Goal: Communication & Community: Answer question/provide support

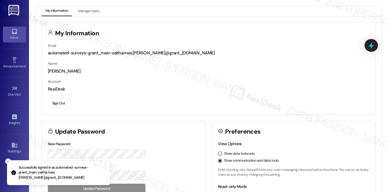
click at [17, 36] on div "Inbox" at bounding box center [14, 38] width 29 height 6
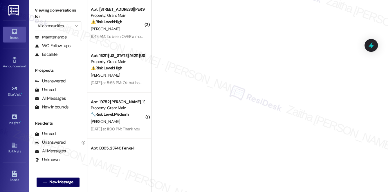
scroll to position [69, 0]
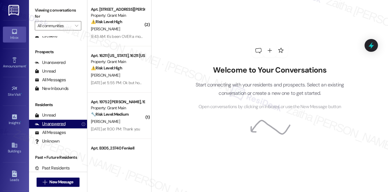
click at [50, 125] on div "Unanswered" at bounding box center [50, 124] width 31 height 6
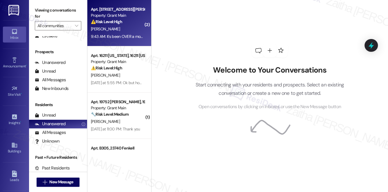
click at [125, 23] on div "⚠️ Risk Level: High The resident is threatening to break their lease due to an …" at bounding box center [118, 22] width 54 height 6
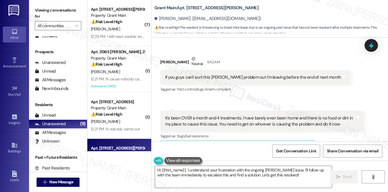
scroll to position [2360, 0]
click at [190, 7] on b "Grant Main: Apt. [STREET_ADDRESS][PERSON_NAME]" at bounding box center [206, 8] width 104 height 6
copy b "305"
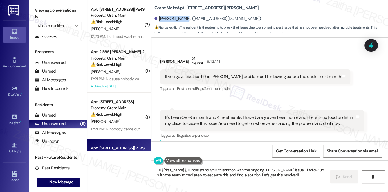
drag, startPoint x: 159, startPoint y: 18, endPoint x: 182, endPoint y: 16, distance: 23.0
click at [182, 16] on div "[PERSON_NAME]. ([EMAIL_ADDRESS][DOMAIN_NAME])" at bounding box center [207, 19] width 107 height 6
copy div "[PERSON_NAME]"
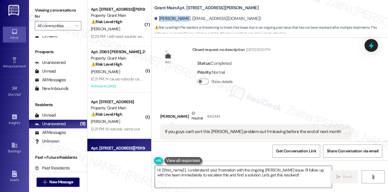
scroll to position [2307, 0]
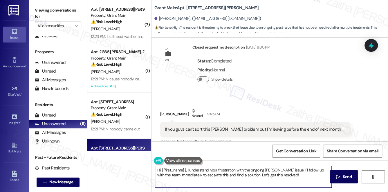
click at [186, 170] on textarea "Hi {{first_name}}, I understand your frustration with the ongoing [PERSON_NAME]…" at bounding box center [243, 177] width 177 height 22
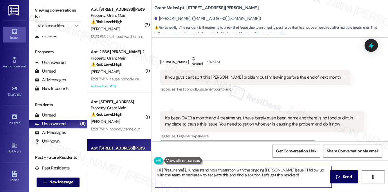
scroll to position [2360, 0]
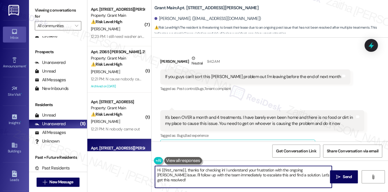
type textarea "Hi {{first_name}}, thanks for checking in! I understand your frustration with t…"
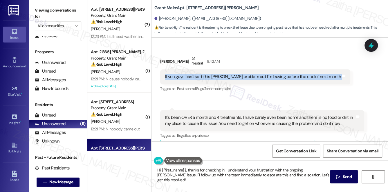
drag, startPoint x: 158, startPoint y: 55, endPoint x: 328, endPoint y: 56, distance: 169.6
click at [328, 56] on div "Received via SMS [PERSON_NAME] Neutral 9:42 AM If you guys can't sort this [PER…" at bounding box center [255, 74] width 199 height 46
copy div "If you guys can't sort this [PERSON_NAME] problem out I'm leaving before the en…"
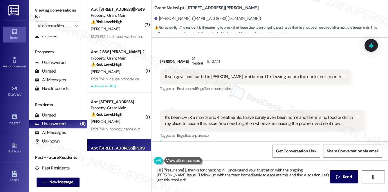
click at [274, 81] on div "Received via SMS [PERSON_NAME] Neutral 9:42 AM If you guys can't sort this [PER…" at bounding box center [269, 101] width 236 height 119
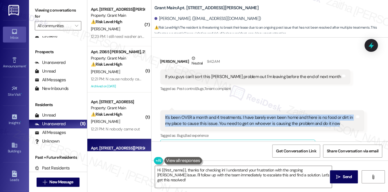
drag, startPoint x: 162, startPoint y: 97, endPoint x: 340, endPoint y: 109, distance: 178.4
click at [340, 110] on div "It's been OVER a month and 4 treatments. I have barely even been home and there…" at bounding box center [262, 120] width 204 height 21
copy div "It's been OVER a month and 4 treatments. I have barely even been home and there…"
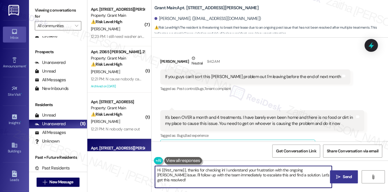
drag, startPoint x: 156, startPoint y: 171, endPoint x: 329, endPoint y: 177, distance: 173.2
click at [329, 177] on div "Hi {{first_name}}, thanks for checking in! I understand your frustration with t…" at bounding box center [269, 182] width 236 height 43
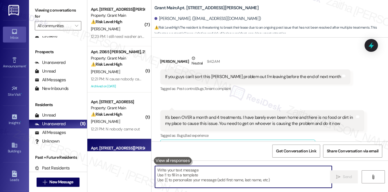
paste textarea "Hi {{first_name}}, I’m really sorry to hear how frustrating this has been for y…"
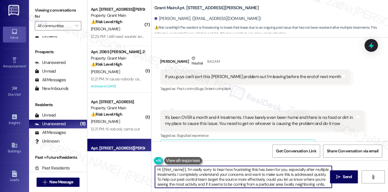
scroll to position [0, 0]
click at [164, 179] on textarea "Hi {{first_name}}, I’m really sorry to hear how frustrating this has been for y…" at bounding box center [243, 177] width 177 height 22
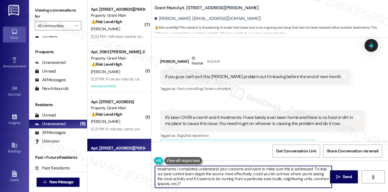
click at [201, 185] on textarea "Hi {{first_name}}, I’m really sorry to hear how frustrating this has been for y…" at bounding box center [243, 177] width 177 height 22
type textarea "Hi {{first_name}}, I’m really sorry to hear how frustrating this has been for y…"
click at [342, 178] on span "Send" at bounding box center [346, 177] width 9 height 6
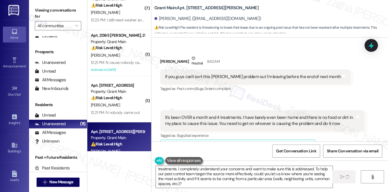
scroll to position [0, 0]
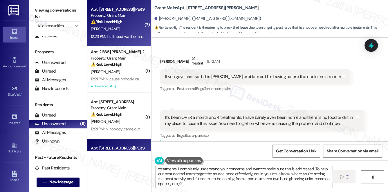
click at [133, 24] on div "⚠️ Risk Level: High The resident indicates that the work order was not complete…" at bounding box center [118, 22] width 54 height 6
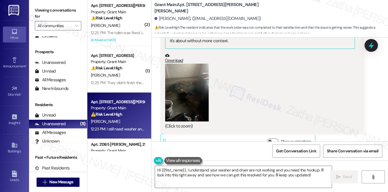
scroll to position [672, 0]
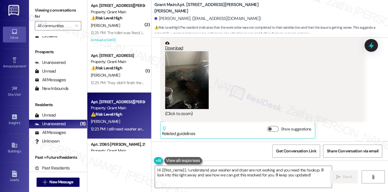
click at [181, 97] on button "Zoom image" at bounding box center [186, 80] width 43 height 58
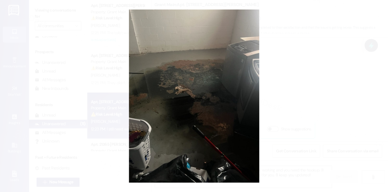
click at [319, 81] on button "Unzoom image" at bounding box center [194, 96] width 388 height 192
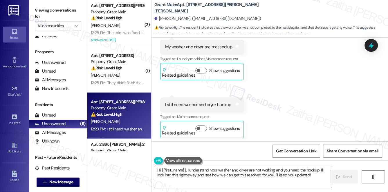
scroll to position [830, 0]
click at [190, 7] on b "Grant Main: Apt. [STREET_ADDRESS][PERSON_NAME][PERSON_NAME]" at bounding box center [212, 8] width 116 height 12
copy b "17187"
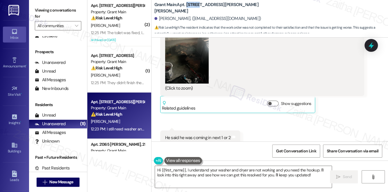
scroll to position [698, 0]
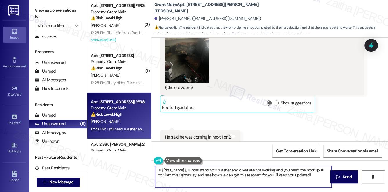
click at [158, 170] on textarea "Hi {{first_name}}, I understand your washer and dryer are not working and you n…" at bounding box center [243, 177] width 177 height 22
click at [234, 171] on textarea "Thank you for letting me know, {{first_name}}, I understand your washer and dry…" at bounding box center [243, 177] width 177 height 22
drag, startPoint x: 220, startPoint y: 175, endPoint x: 223, endPoint y: 180, distance: 5.9
click at [223, 180] on textarea "Thank you for letting me know, {{first_name}}. I understand your washer and dry…" at bounding box center [243, 177] width 177 height 22
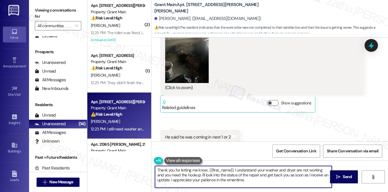
drag, startPoint x: 158, startPoint y: 170, endPoint x: 254, endPoint y: 179, distance: 96.4
click at [254, 179] on textarea "Thank you for letting me know, {{first_name}}. I understand your washer and dry…" at bounding box center [243, 177] width 177 height 22
type textarea "T"
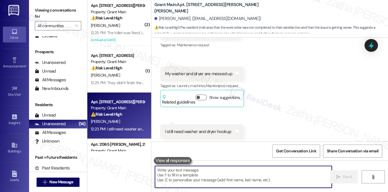
scroll to position [830, 0]
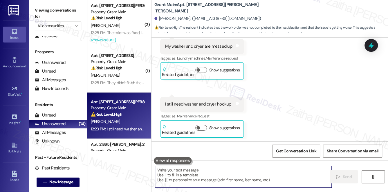
paste textarea "Thank you for letting me know, {{first_name}}. I understand your washer and dry…"
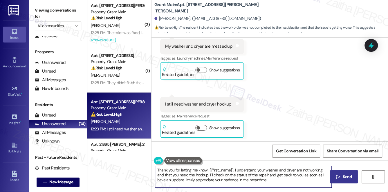
type textarea "Thank you for letting me know, {{first_name}}. I understand your washer and dry…"
click at [350, 179] on span "Send" at bounding box center [346, 177] width 9 height 6
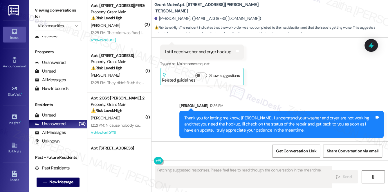
scroll to position [883, 0]
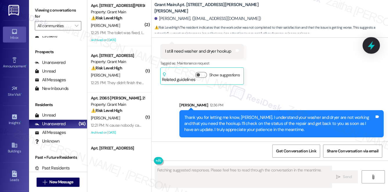
click at [370, 46] on icon at bounding box center [370, 45] width 7 height 9
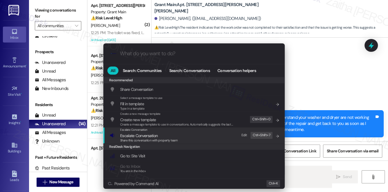
click at [143, 133] on span "Escalate Conversation" at bounding box center [138, 135] width 37 height 5
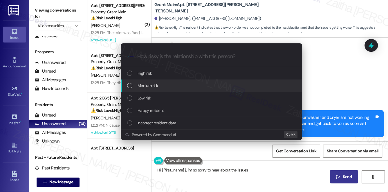
click at [145, 86] on span "Medium risk" at bounding box center [147, 86] width 20 height 6
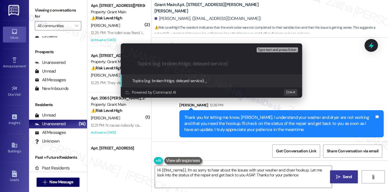
type textarea "Hi {{first_name}}, I'm so sorry to hear about the issues with your washer and d…"
paste input "#48902"
paste input "Missing Washer & Dryer Hookups"
type input "Follow Up on WO #48902 - Missing Washer & Dryer Hookups"
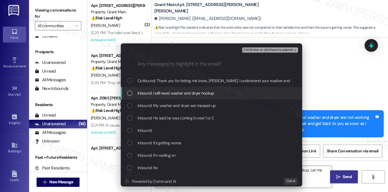
click at [177, 94] on span "Inbound: I still need washer and dryer hookup" at bounding box center [175, 93] width 77 height 6
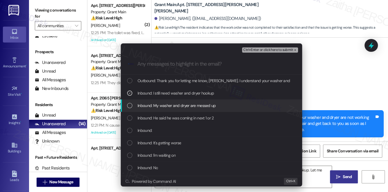
click at [172, 106] on span "Inbound: My washer and dryer are messed up" at bounding box center [176, 106] width 78 height 6
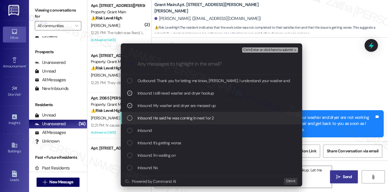
click at [171, 116] on span "Inbound: He said he was coming in next 1 or 2" at bounding box center [175, 118] width 76 height 6
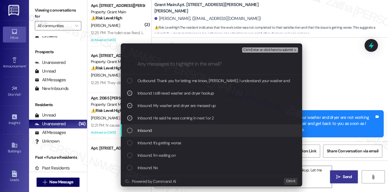
click at [167, 125] on div "Inbound:" at bounding box center [211, 131] width 181 height 12
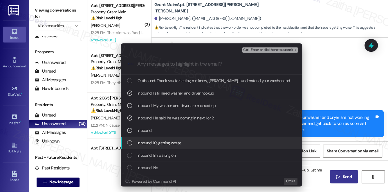
click at [170, 142] on div "Inbound: It's getting worse" at bounding box center [212, 143] width 170 height 6
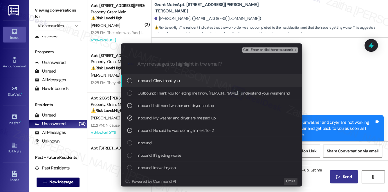
scroll to position [923, 0]
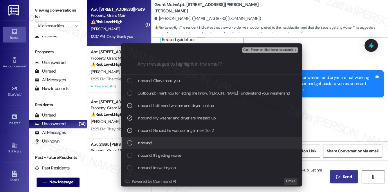
click at [177, 142] on div "Inbound:" at bounding box center [212, 143] width 170 height 6
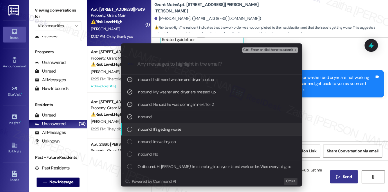
click at [183, 130] on div "Inbound: It's getting worse" at bounding box center [212, 129] width 170 height 6
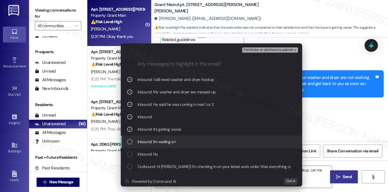
click at [190, 141] on div "Inbound: I'm waiting on" at bounding box center [212, 142] width 170 height 6
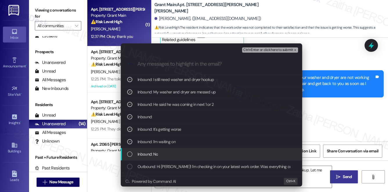
click at [186, 153] on div "Inbound: No" at bounding box center [212, 154] width 170 height 6
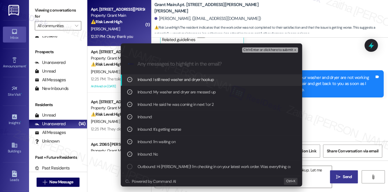
click at [263, 50] on span "Ctrl+Enter or click here to submit" at bounding box center [268, 50] width 50 height 4
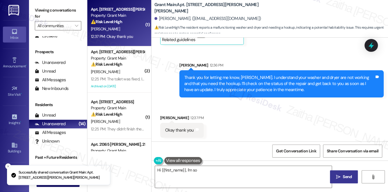
scroll to position [923, 0]
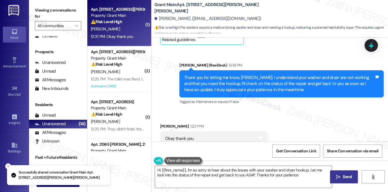
type textarea "Hi {{first_name}}, I'm so sorry to hear about the issues with your washer and d…"
click at [369, 44] on icon at bounding box center [371, 46] width 10 height 10
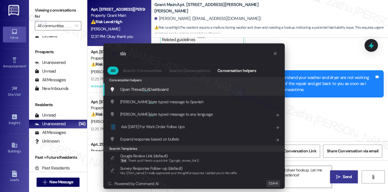
type input "sla"
click at [134, 91] on span "Open Thread SLA Dashboard" at bounding box center [144, 89] width 48 height 5
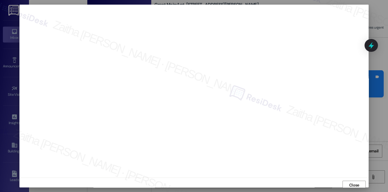
scroll to position [2, 0]
click at [349, 182] on span "Close" at bounding box center [354, 183] width 10 height 6
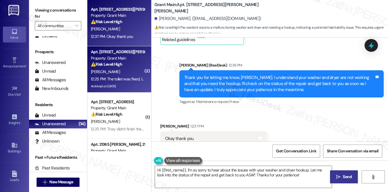
click at [122, 70] on div "[PERSON_NAME]" at bounding box center [117, 71] width 55 height 7
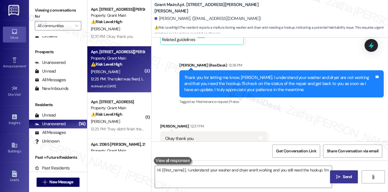
type textarea "Hi {{first_name}}, I understand your washer and dryer aren't working and you st…"
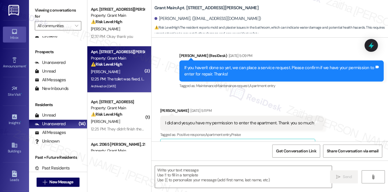
type textarea "Fetching suggested responses. Please feel free to read through the conversation…"
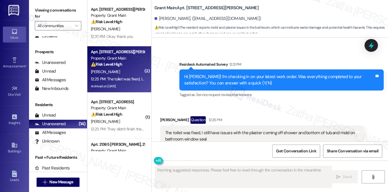
click at [122, 37] on div "12:37 PM: Okay thank you 12:37 PM: Okay thank you" at bounding box center [112, 36] width 42 height 5
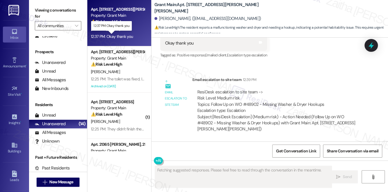
scroll to position [1018, 0]
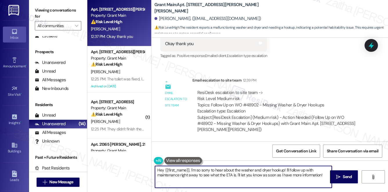
drag, startPoint x: 157, startPoint y: 169, endPoint x: 324, endPoint y: 176, distance: 167.1
click at [322, 178] on textarea "Hey {{first_name}}, I'm so sorry to hear about the washer and dryer hookup! I'l…" at bounding box center [243, 177] width 177 height 22
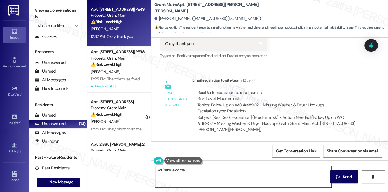
click at [167, 169] on textarea "You'rer welcome" at bounding box center [243, 177] width 177 height 22
click at [195, 174] on textarea "You're welcome" at bounding box center [243, 177] width 177 height 22
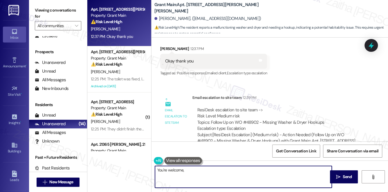
scroll to position [992, 0]
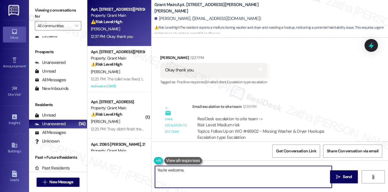
click at [168, 57] on div "[PERSON_NAME] 12:37 PM" at bounding box center [213, 59] width 107 height 8
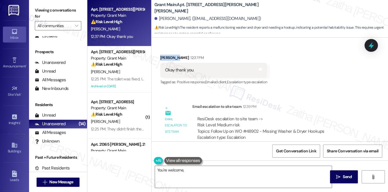
click at [168, 57] on div "[PERSON_NAME] 12:37 PM" at bounding box center [213, 59] width 107 height 8
copy div "[PERSON_NAME]"
click at [200, 170] on textarea "You're welcome," at bounding box center [243, 177] width 177 height 22
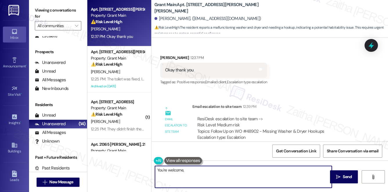
paste textarea "[PERSON_NAME]"
type textarea "You're welcome, [PERSON_NAME]!"
click at [348, 179] on span "Send" at bounding box center [346, 177] width 9 height 6
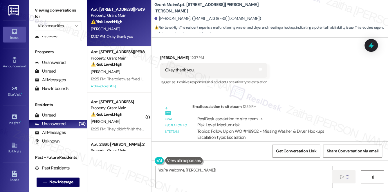
scroll to position [1018, 0]
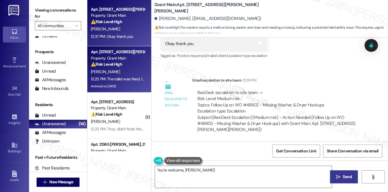
click at [128, 71] on div "[PERSON_NAME]" at bounding box center [117, 71] width 55 height 7
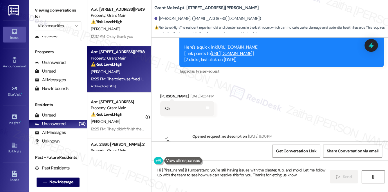
type textarea "Hi {{first_name}}! I understand you're still having issues with the plaster, tu…"
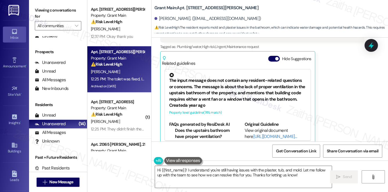
scroll to position [105, 0]
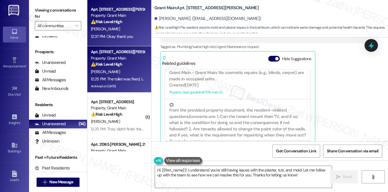
click at [133, 30] on div "[PERSON_NAME]" at bounding box center [117, 29] width 55 height 7
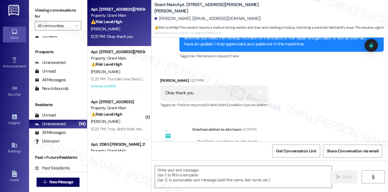
type textarea "Fetching suggested responses. Please feel free to read through the conversation…"
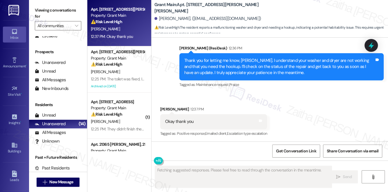
scroll to position [1059, 0]
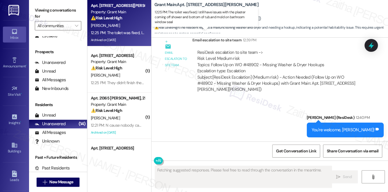
click at [129, 32] on div "12:25 PM: The toilet was fixed, I still have issues with the plaster coming off…" at bounding box center [206, 32] width 230 height 5
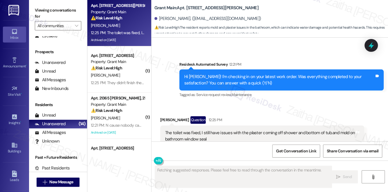
scroll to position [2549, 0]
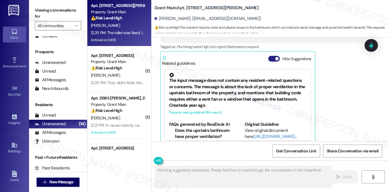
click at [272, 56] on button "Hide Suggestions" at bounding box center [274, 59] width 12 height 6
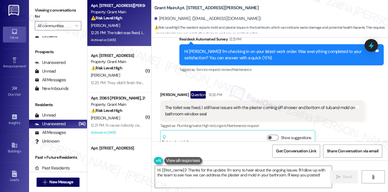
scroll to position [2472, 0]
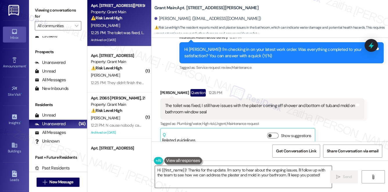
click at [250, 176] on textarea "Hi {{first_name}}! Thanks for the update. I'm sorry to hear about the ongoing i…" at bounding box center [243, 177] width 177 height 22
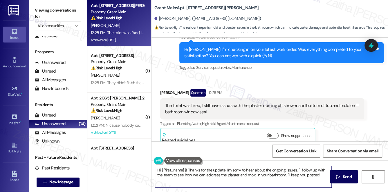
click at [250, 176] on textarea "Hi {{first_name}}! Thanks for the update. I'm sorry to hear about the ongoing i…" at bounding box center [243, 177] width 177 height 22
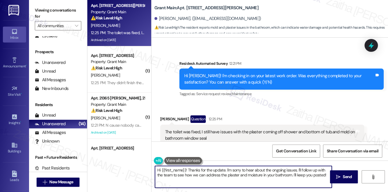
drag, startPoint x: 186, startPoint y: 170, endPoint x: 156, endPoint y: 169, distance: 30.4
click at [157, 170] on textarea "Hi {{first_name}}! Thanks for the update. I'm sorry to hear about the ongoing i…" at bounding box center [243, 177] width 177 height 22
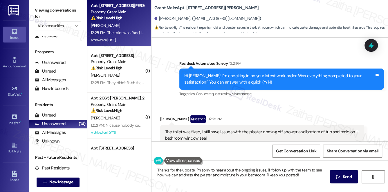
click at [165, 116] on div "[PERSON_NAME] Question 12:25 PM" at bounding box center [262, 120] width 204 height 9
copy div "[PERSON_NAME]"
click at [193, 169] on textarea "Thanks for the update. I'm sorry to hear about the ongoing issues. I'll follow …" at bounding box center [243, 177] width 177 height 22
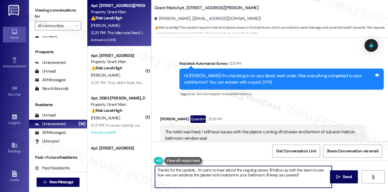
paste textarea "[PERSON_NAME]"
type textarea "Thanks for the update, [PERSON_NAME]. I'm sorry to hear about the ongoing issue…"
click at [341, 178] on span "Send" at bounding box center [346, 177] width 11 height 6
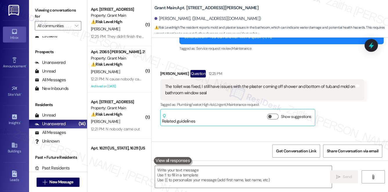
scroll to position [2518, 0]
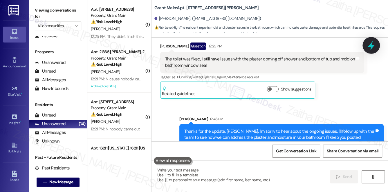
click at [368, 48] on icon at bounding box center [371, 46] width 10 height 10
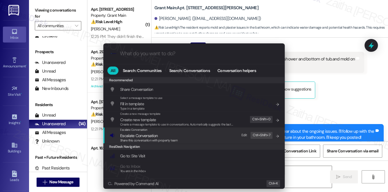
click at [151, 134] on span "Escalate Conversation" at bounding box center [138, 135] width 37 height 5
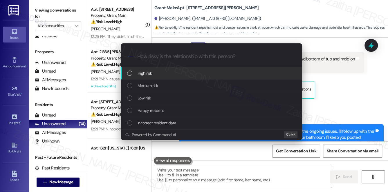
click at [155, 74] on div "High risk" at bounding box center [212, 73] width 170 height 6
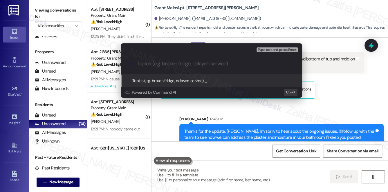
click at [356, 79] on div "Escalate Conversation High risk Topics (e.g. broken fridge, delayed service) An…" at bounding box center [194, 96] width 388 height 192
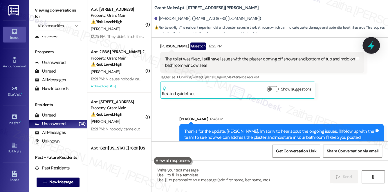
click at [372, 43] on icon at bounding box center [371, 46] width 10 height 10
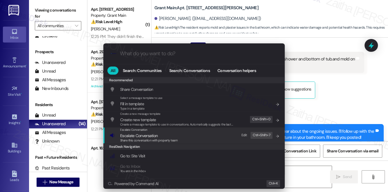
click at [130, 137] on span "Escalate Conversation" at bounding box center [138, 135] width 37 height 5
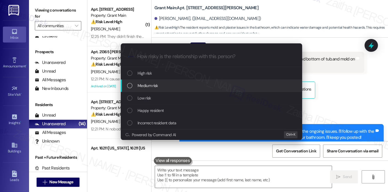
click at [146, 87] on span "Medium risk" at bounding box center [147, 86] width 20 height 6
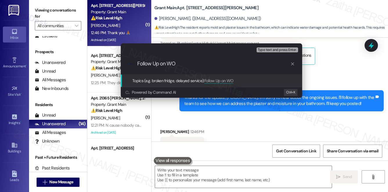
scroll to position [2559, 0]
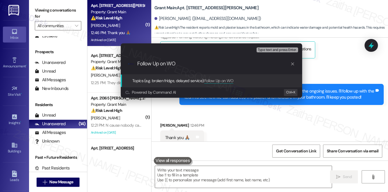
paste input "#48164"
click at [200, 63] on input "Follow Up on WO #48164 - Paint peeling o" at bounding box center [213, 64] width 153 height 6
click at [251, 63] on input "Follow Up on WO #48164 - Tub paint peeling o" at bounding box center [213, 64] width 153 height 6
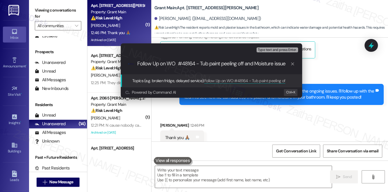
click at [259, 63] on input "Follow Up on WO #48164 - Tub paint peeling off and Moisture issue" at bounding box center [213, 64] width 153 height 6
drag, startPoint x: 137, startPoint y: 64, endPoint x: 287, endPoint y: 62, distance: 149.9
click at [287, 62] on input "Follow Up on WO #48164 - Tub paint peeling off and moisture issue" at bounding box center [213, 64] width 153 height 6
type input "Follow Up on WO #48164 - Tub paint peeling off and moisture issue"
click at [291, 64] on icon "progress bar" at bounding box center [292, 64] width 5 height 5
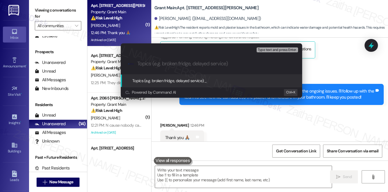
click at [317, 63] on div "Escalate Conversation Medium risk Topics (e.g. broken fridge, delayed service) …" at bounding box center [194, 96] width 388 height 192
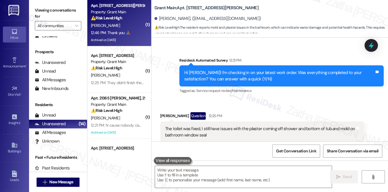
scroll to position [2480, 0]
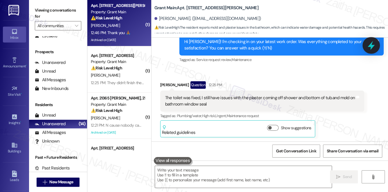
click at [371, 48] on icon at bounding box center [370, 45] width 7 height 9
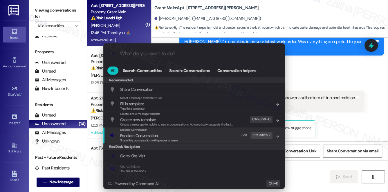
click at [133, 135] on span "Escalate Conversation" at bounding box center [138, 135] width 37 height 5
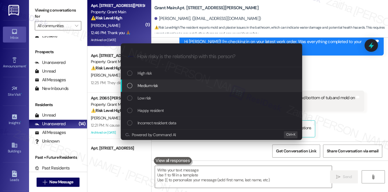
click at [144, 86] on span "Medium risk" at bounding box center [147, 86] width 20 height 6
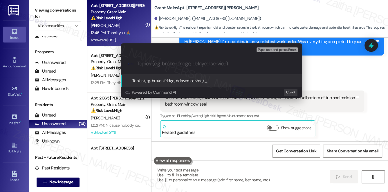
paste input "Follow Up on WO #48164 - Tub paint peeling off and moisture issue"
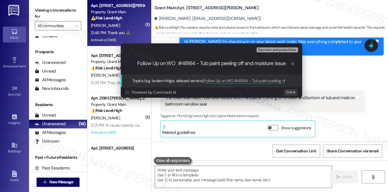
scroll to position [0, 0]
drag, startPoint x: 199, startPoint y: 61, endPoint x: 235, endPoint y: 62, distance: 36.8
click at [235, 62] on input "Follow Up on WO #48164 - Tub paint peeling off and moisture issue" at bounding box center [213, 64] width 153 height 6
type input "Follow Up on WO #48164 - Plaster coming off and moisture issue"
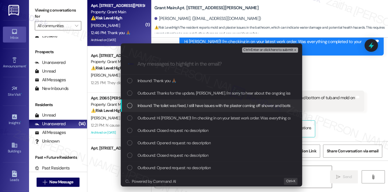
click at [177, 105] on span "Inbound: The toilet was fixed, I still have issues with the plaster coming off …" at bounding box center [252, 106] width 230 height 6
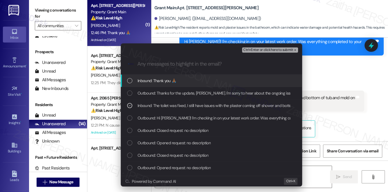
click at [265, 50] on span "Ctrl+Enter or click here to submit" at bounding box center [268, 50] width 50 height 4
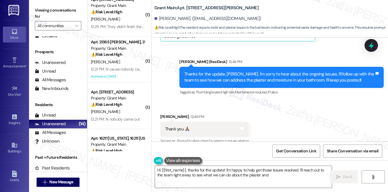
scroll to position [1, 0]
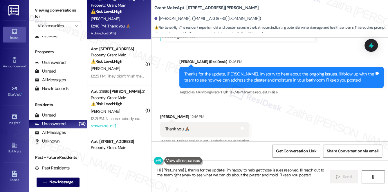
type textarea "Hi {{first_name}}, thanks for the update! I'm happy to help get those issues re…"
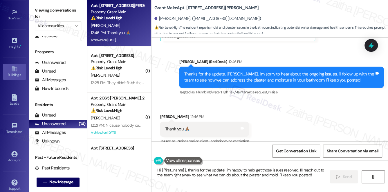
scroll to position [79, 0]
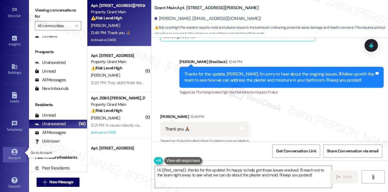
click at [14, 152] on icon at bounding box center [14, 152] width 6 height 6
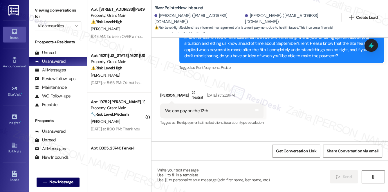
scroll to position [4164, 0]
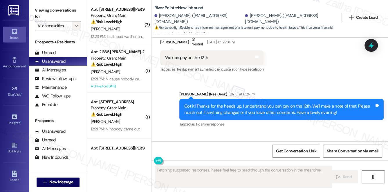
click at [72, 26] on button "" at bounding box center [76, 25] width 9 height 9
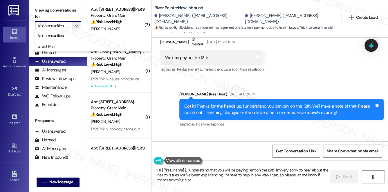
type textarea "Hi {{first_name}}, I understand that you will be paying rent on the 12th. I'm v…"
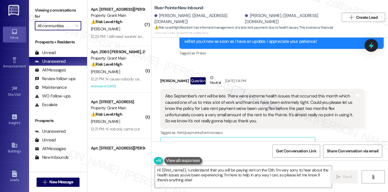
scroll to position [3954, 0]
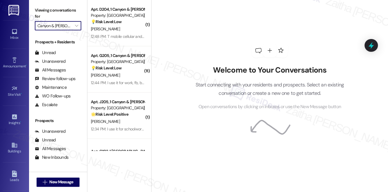
click at [55, 28] on input "Canyon & Knox Landing" at bounding box center [54, 25] width 34 height 9
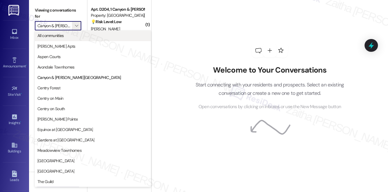
click at [56, 36] on span "All communities" at bounding box center [50, 36] width 26 height 6
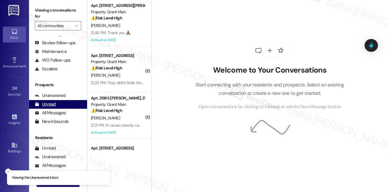
scroll to position [69, 0]
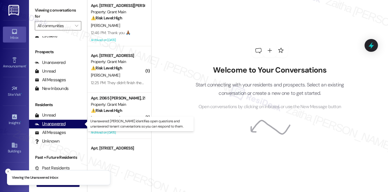
click at [59, 124] on div "Unanswered" at bounding box center [50, 124] width 31 height 6
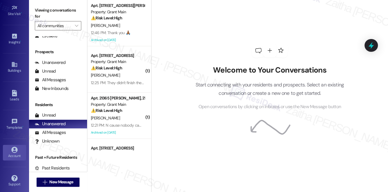
scroll to position [82, 0]
click at [12, 153] on div "Account" at bounding box center [14, 155] width 29 height 6
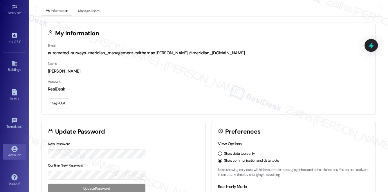
click at [58, 101] on button "Sign Out" at bounding box center [58, 104] width 21 height 10
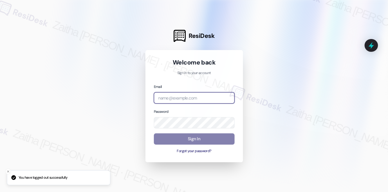
click at [195, 97] on input "email" at bounding box center [194, 97] width 81 height 11
type input "automated-surveys-meridian_management-zaitha.mae.garcia@meridian_management.com"
